Goal: Task Accomplishment & Management: Complete application form

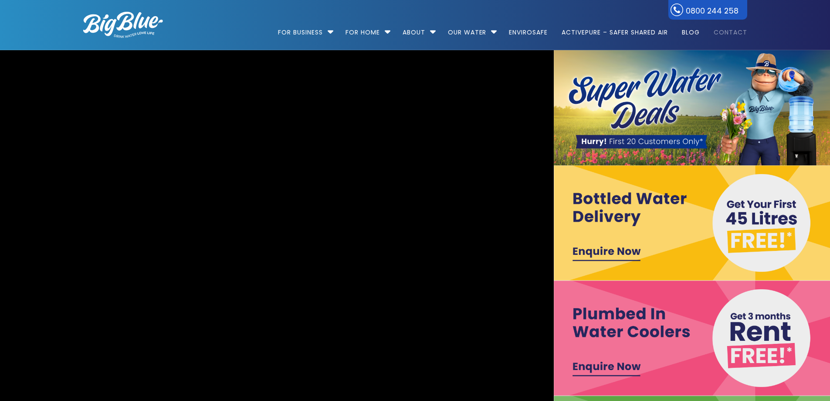
click at [723, 28] on link "Contact" at bounding box center [728, 28] width 40 height 56
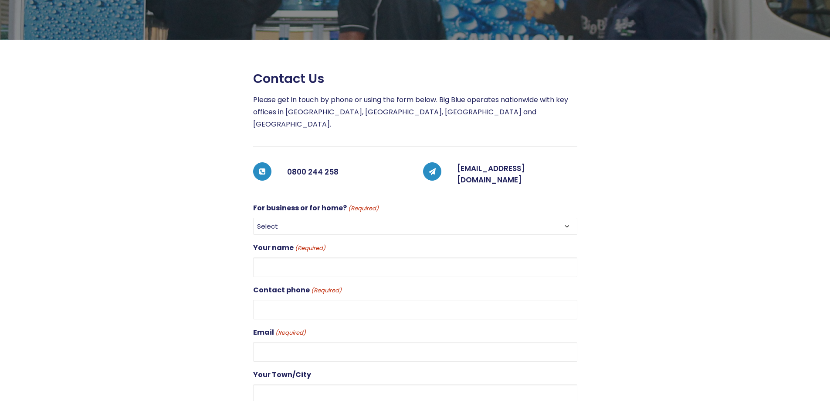
click at [386, 218] on select "Select For Business For Home" at bounding box center [415, 226] width 324 height 17
select select "For Business"
click at [253, 218] on select "Select For Business For Home" at bounding box center [415, 226] width 324 height 17
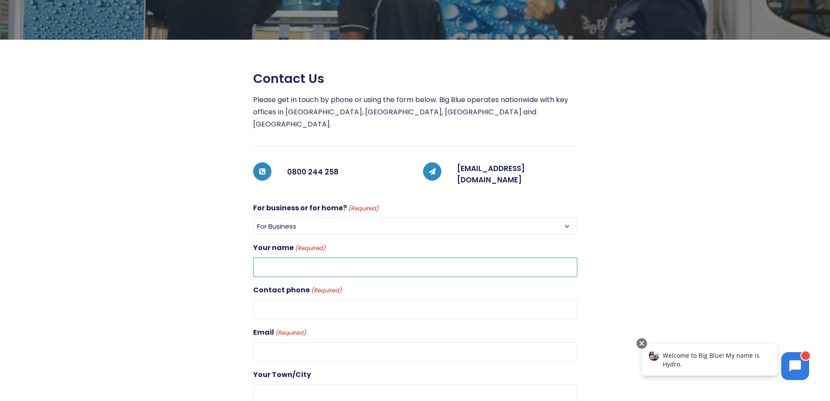
click at [375, 257] on input "Your name (Required)" at bounding box center [415, 267] width 324 height 20
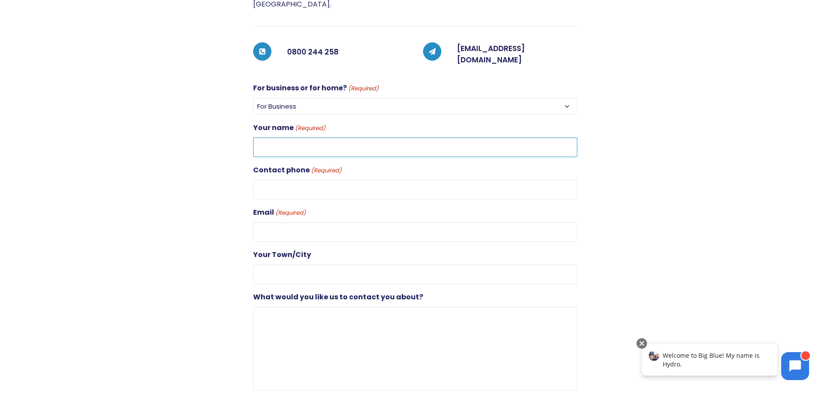
scroll to position [218, 0]
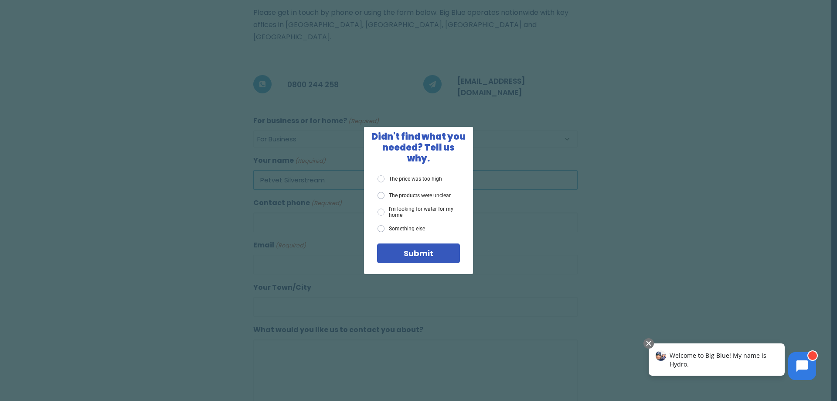
type input "Petvet Silverstream"
click at [462, 139] on span "X" at bounding box center [465, 134] width 8 height 11
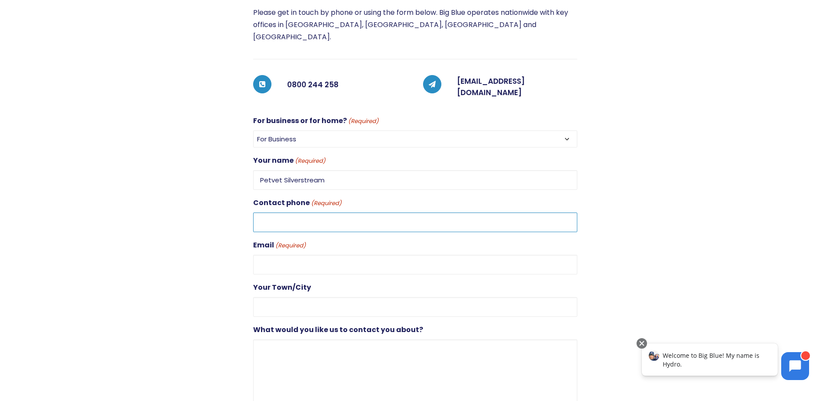
click at [386, 212] on input "Contact phone (Required)" at bounding box center [415, 222] width 324 height 20
type input "5277552"
type input "Wellington"
click at [331, 255] on input "Email (Required)" at bounding box center [415, 265] width 324 height 20
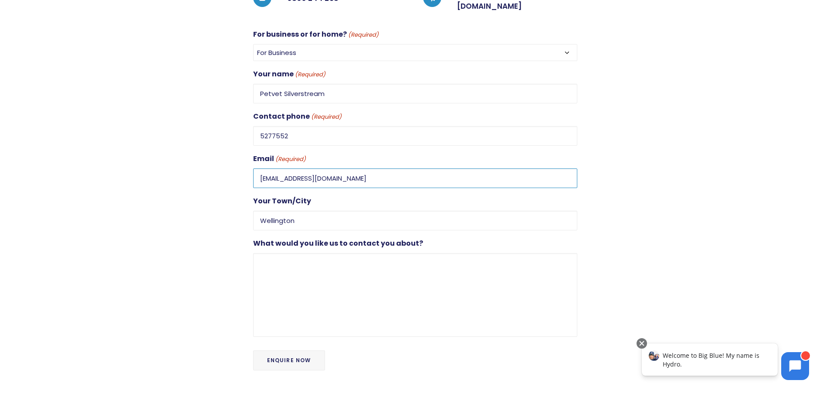
scroll to position [305, 0]
type input "silverstream@petvet.net.nz"
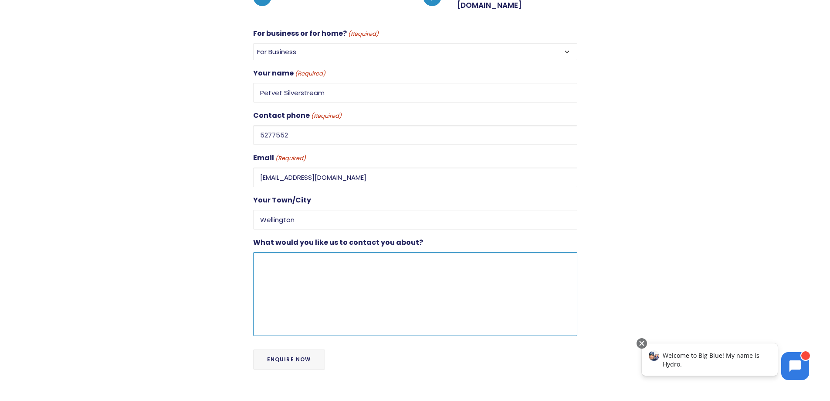
click at [355, 261] on textarea "What would you like us to contact you about?" at bounding box center [415, 294] width 324 height 84
click at [466, 252] on textarea "Can we please get some more cups with our next bottle delivery :)" at bounding box center [415, 294] width 324 height 84
type textarea "Can we please get some more cups with our next bottle delivery? Thanks :)"
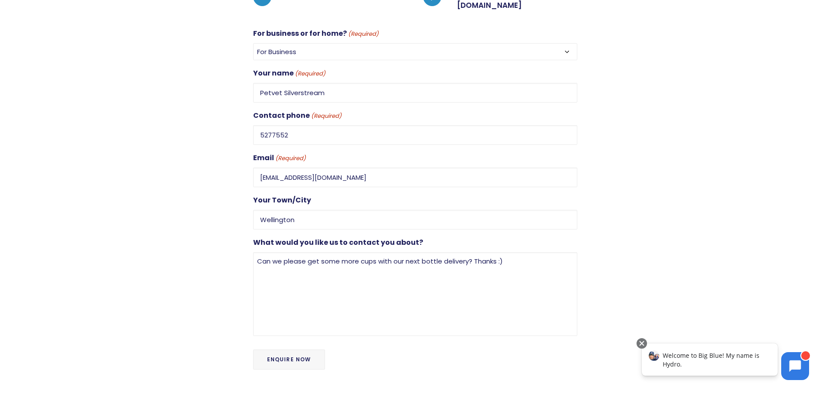
click at [306, 349] on input "Enquire Now" at bounding box center [289, 359] width 72 height 20
